Goal: Navigation & Orientation: Find specific page/section

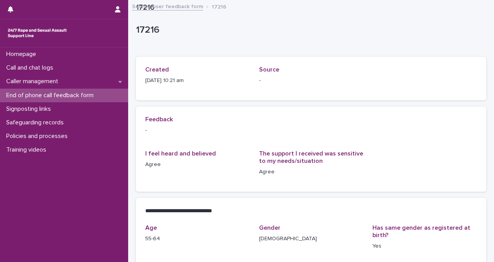
scroll to position [156, 0]
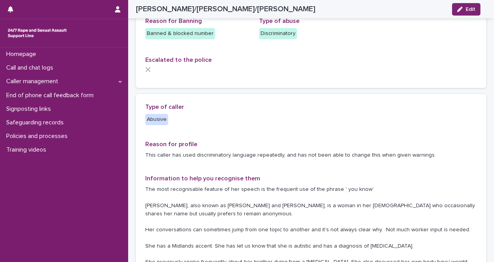
scroll to position [22, 0]
